Goal: Navigation & Orientation: Find specific page/section

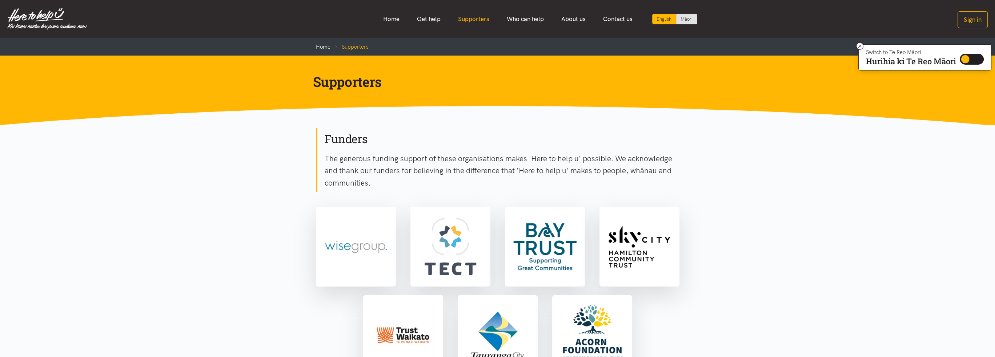
click at [470, 17] on link "Supporters" at bounding box center [473, 19] width 49 height 16
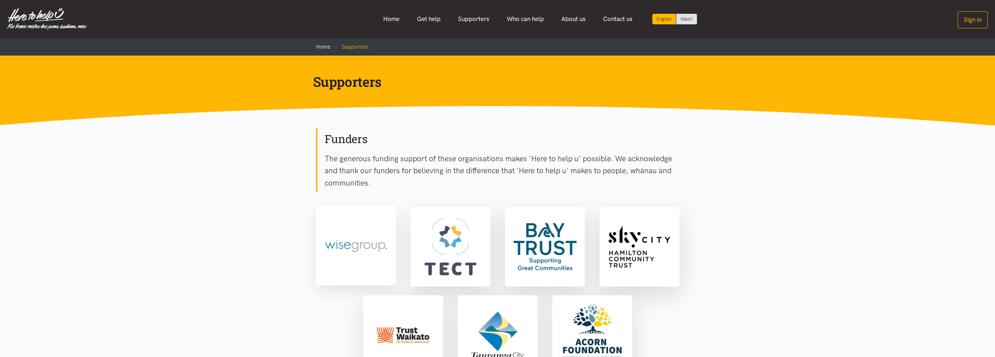
click at [342, 242] on img at bounding box center [355, 245] width 77 height 77
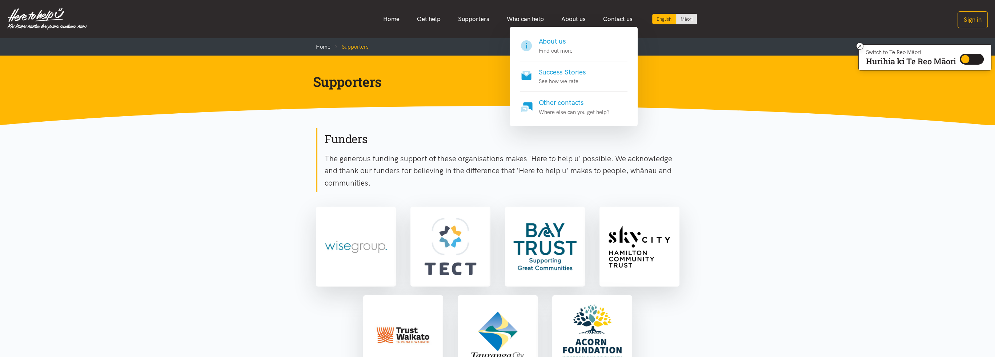
click at [555, 41] on h4 "About us" at bounding box center [556, 41] width 34 height 10
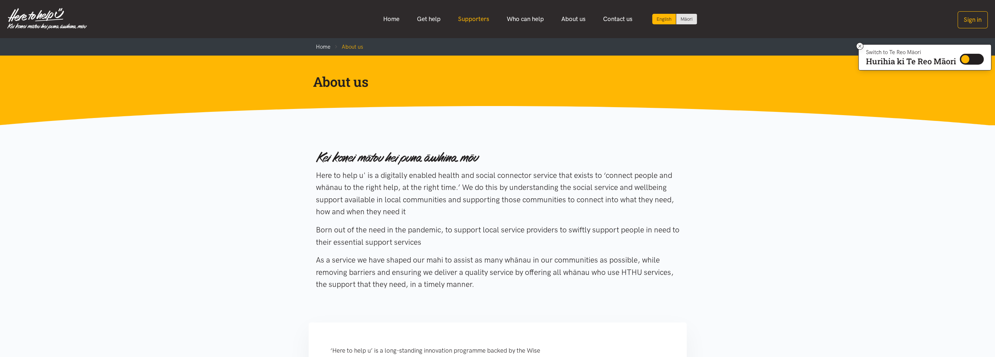
click at [477, 18] on link "Supporters" at bounding box center [473, 19] width 49 height 16
